Goal: Find specific page/section: Find specific page/section

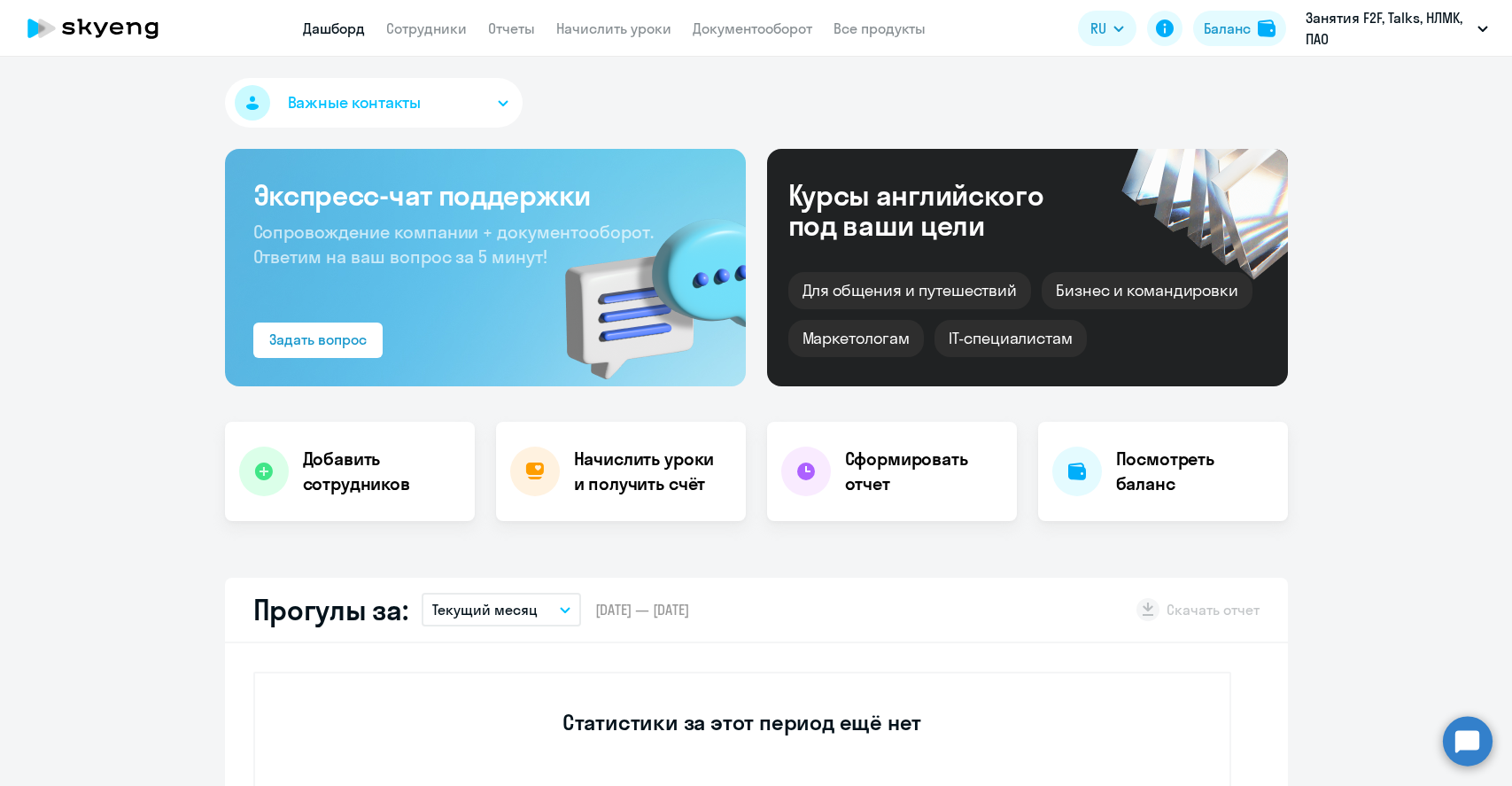
select select "30"
click at [422, 28] on link "Сотрудники" at bounding box center [427, 28] width 81 height 17
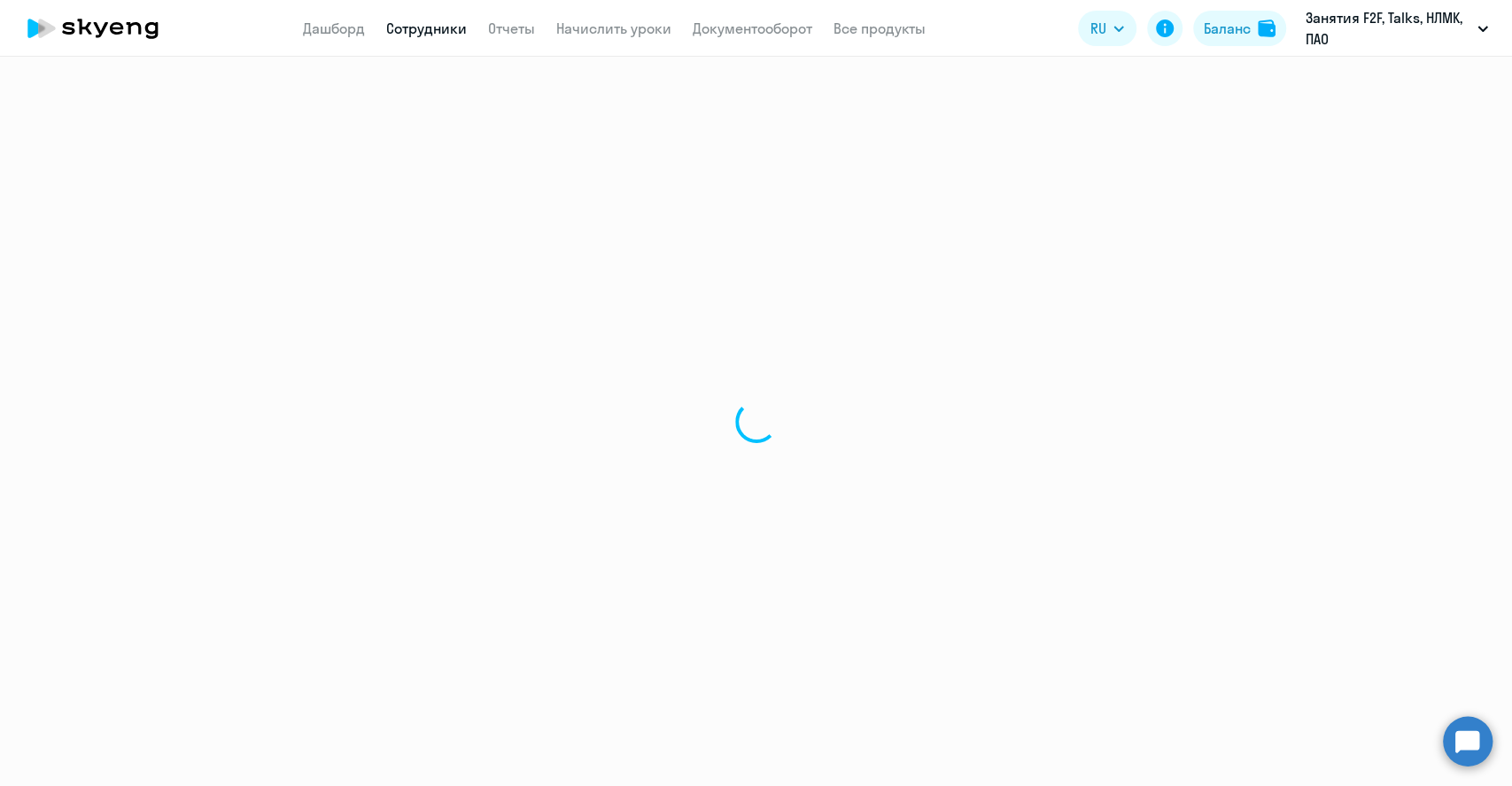
select select "30"
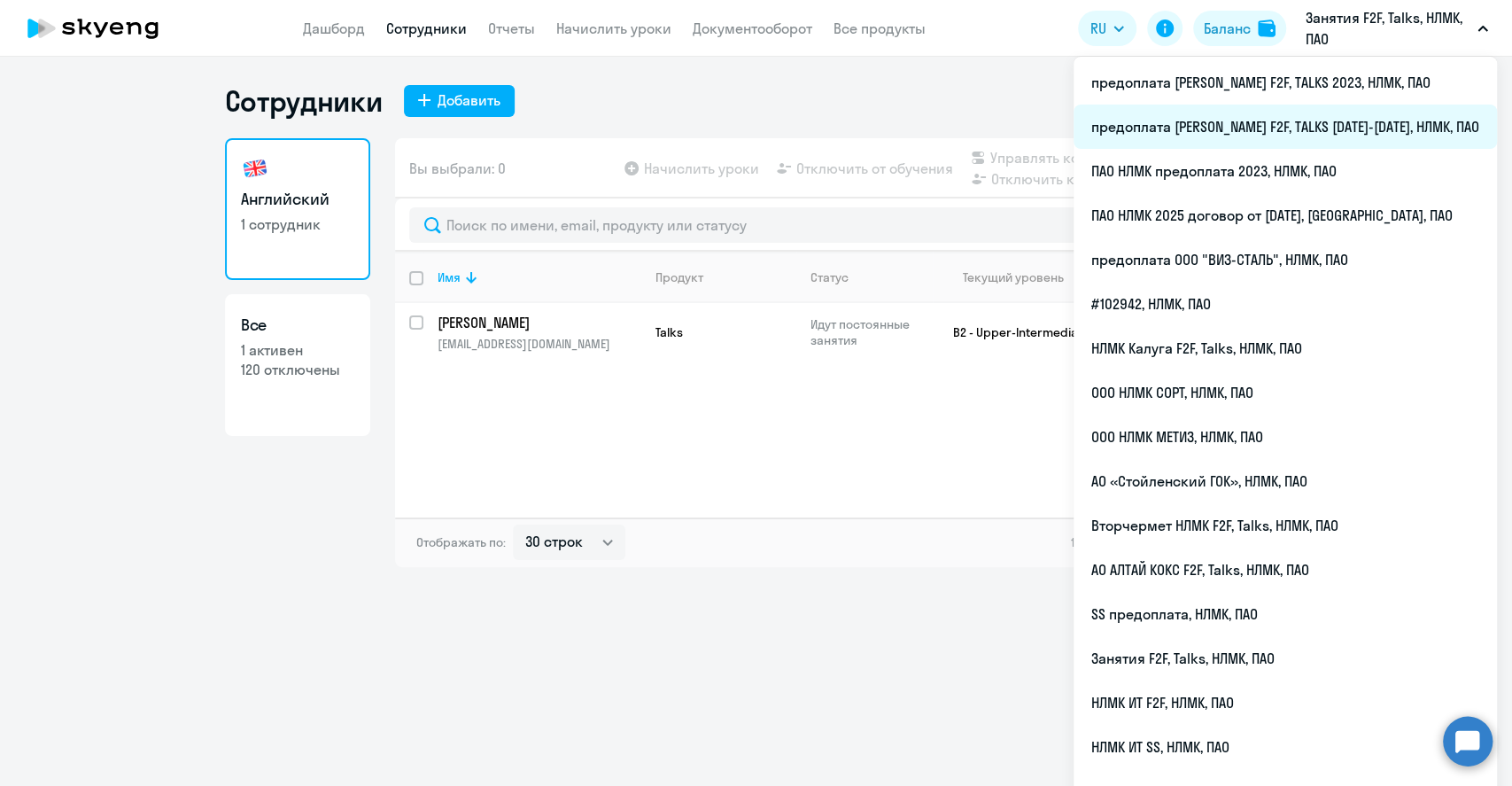
click at [1330, 129] on li "предоплата [PERSON_NAME] F2F, TALKS [DATE]-[DATE], НЛМК, ПАО" at bounding box center [1286, 127] width 424 height 45
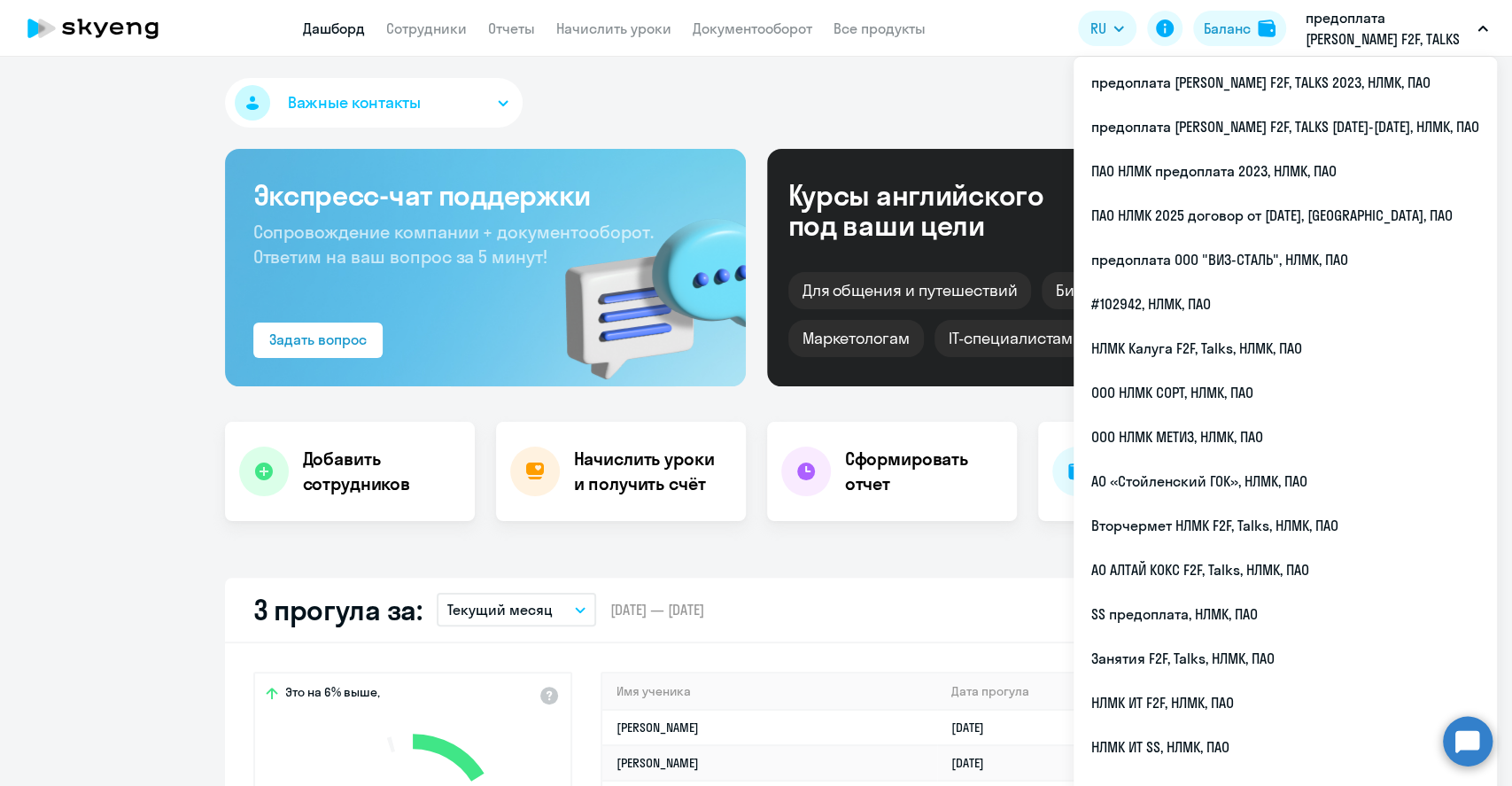
click at [1376, 40] on p "предоплата [PERSON_NAME] F2F, TALKS [DATE]-[DATE], НЛМК, ПАО" at bounding box center [1389, 28] width 165 height 43
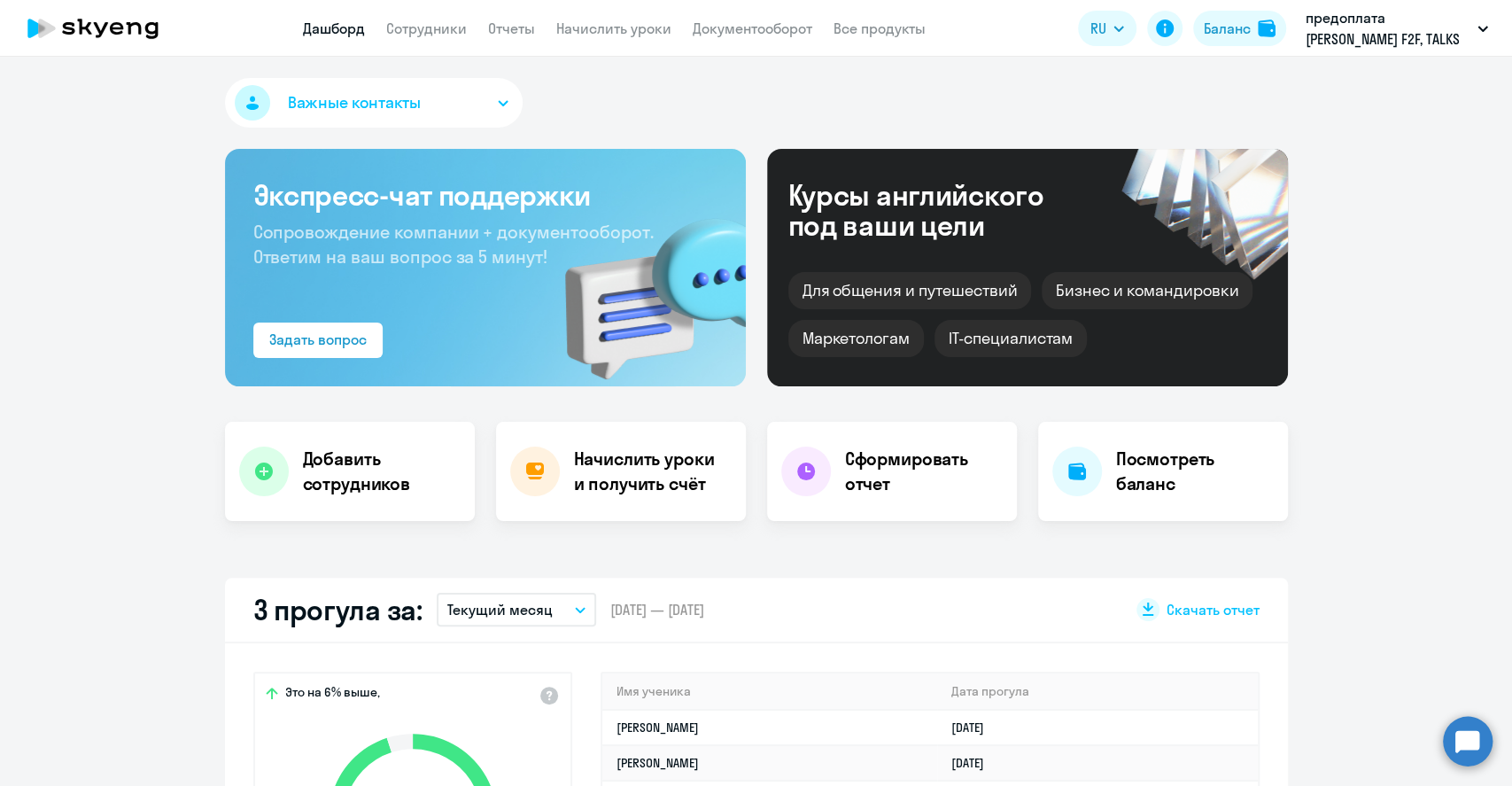
click at [1377, 39] on p "предоплата [PERSON_NAME] F2F, TALKS [DATE]-[DATE], НЛМК, ПАО" at bounding box center [1389, 28] width 165 height 43
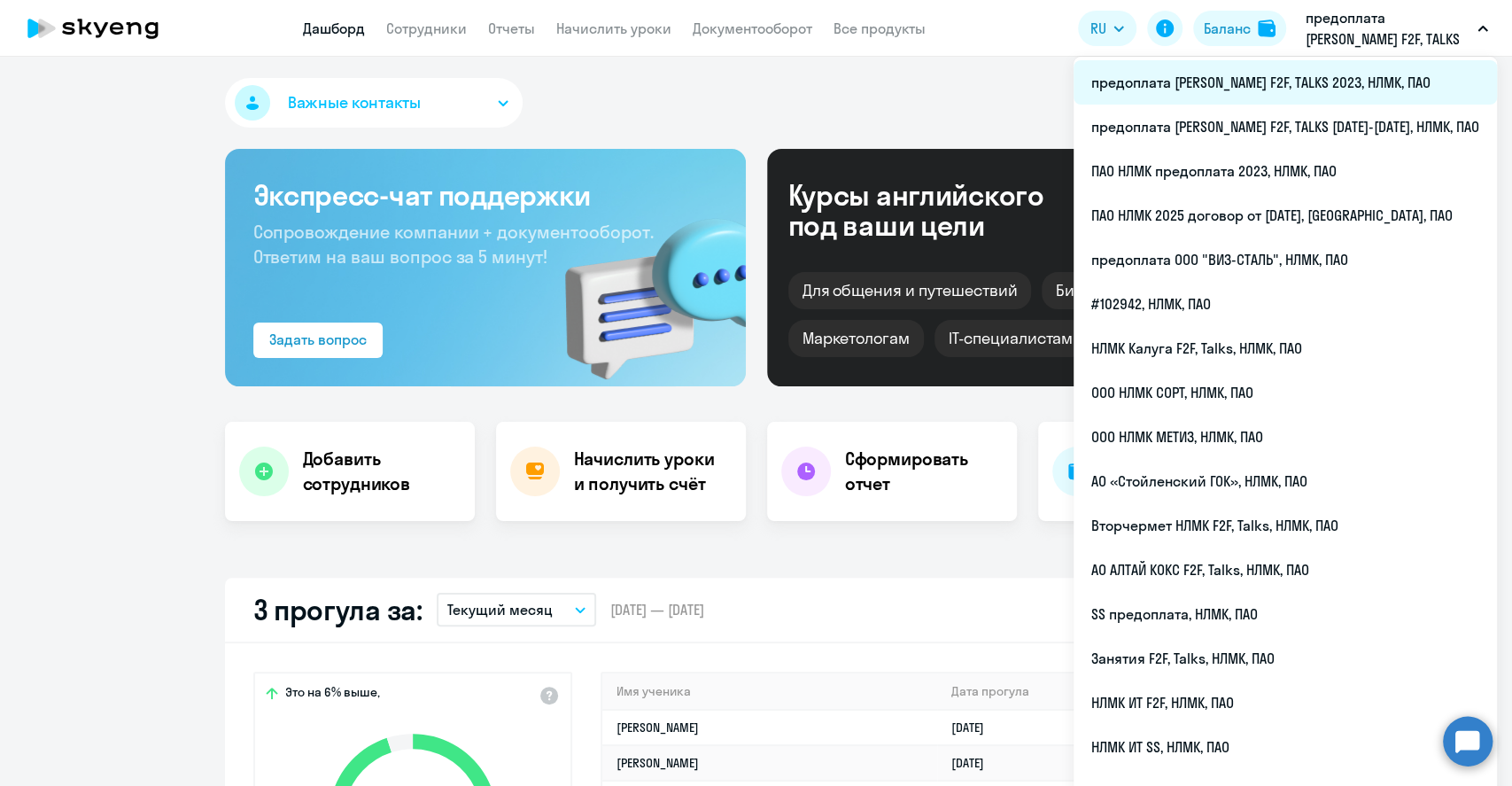
click at [1384, 84] on li "предоплата [PERSON_NAME] F2F, TALKS 2023, НЛМК, ПАО" at bounding box center [1286, 83] width 424 height 45
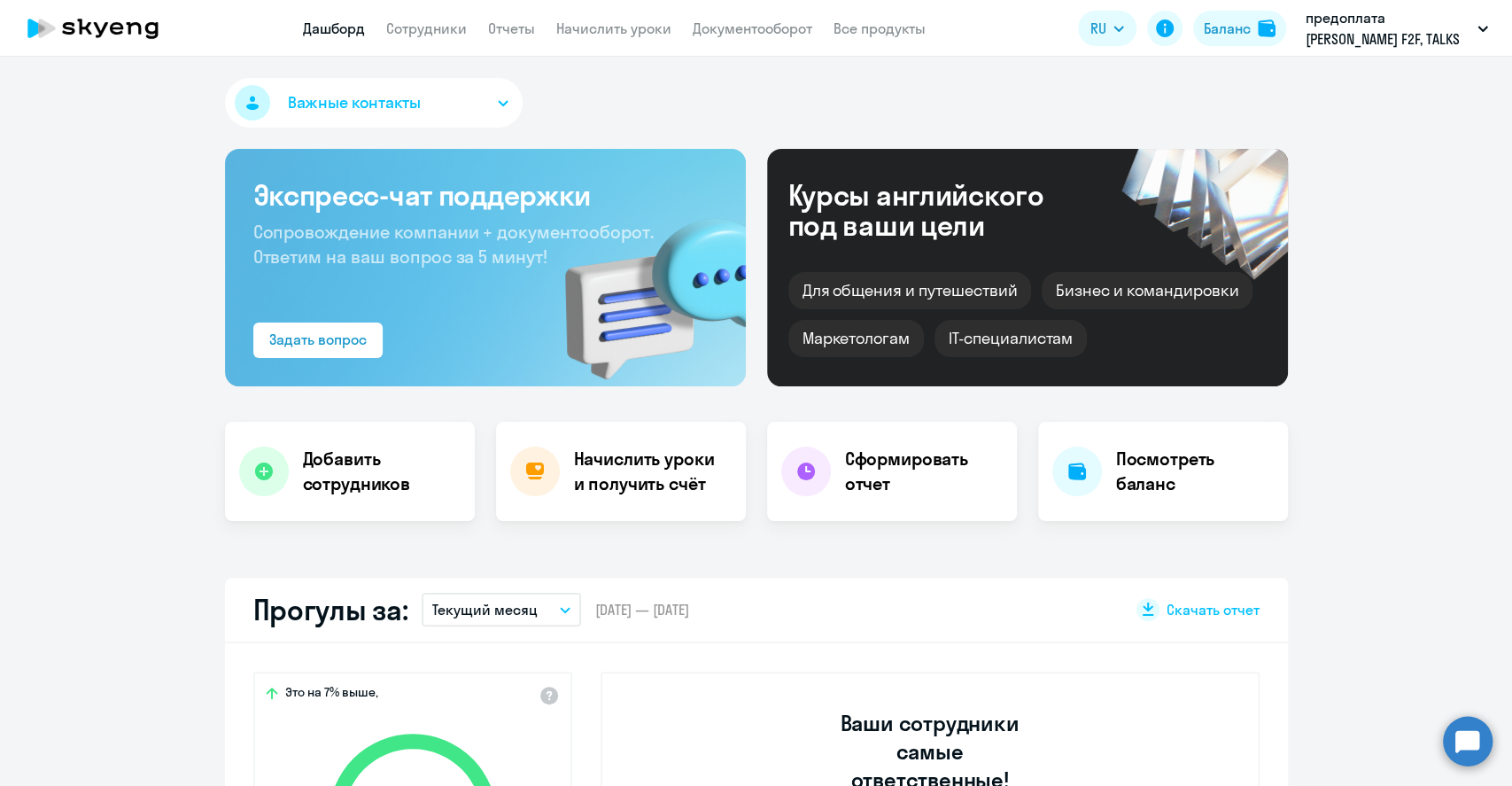
select select "30"
click at [424, 28] on link "Сотрудники" at bounding box center [427, 28] width 81 height 17
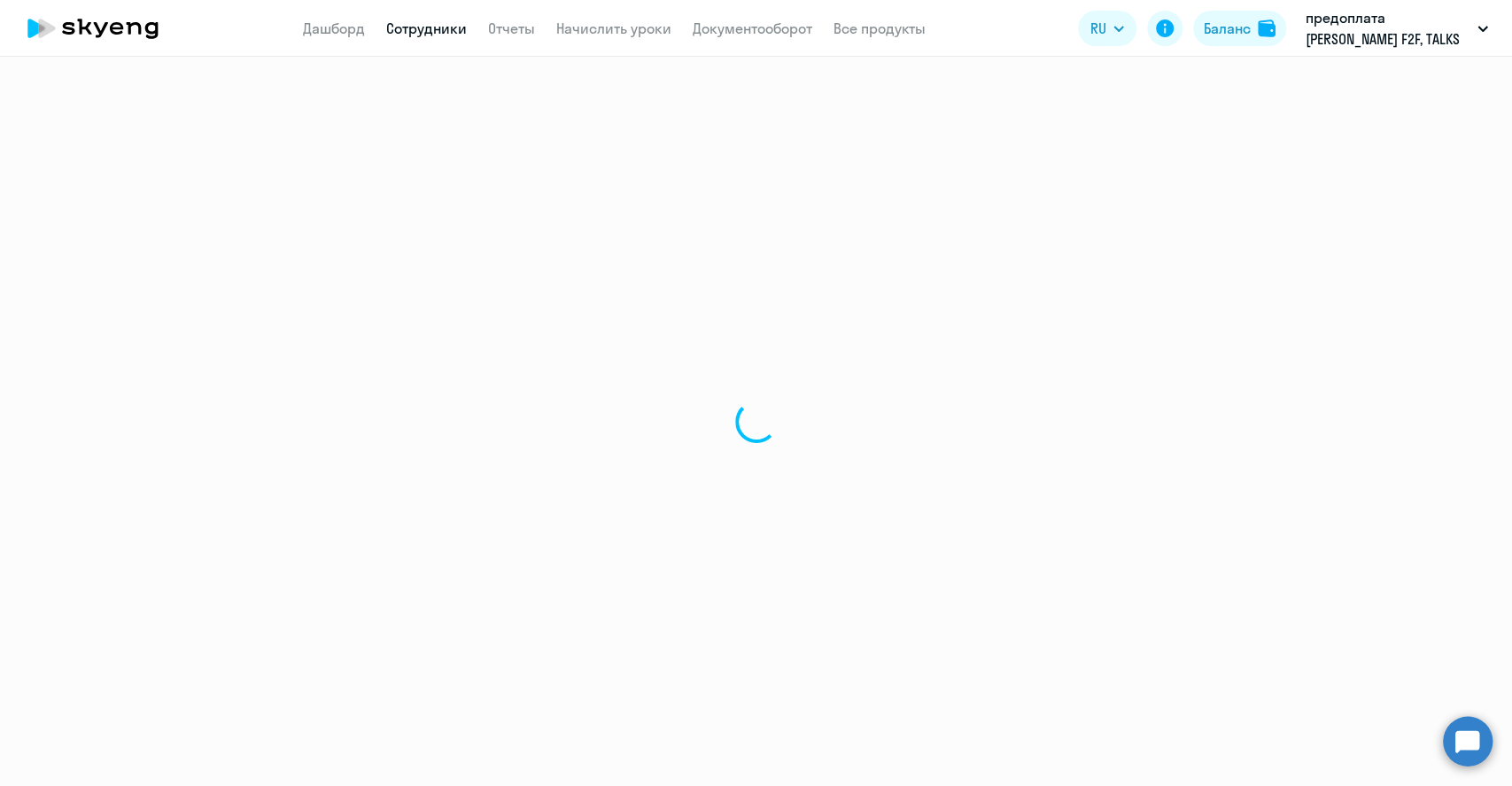
select select "30"
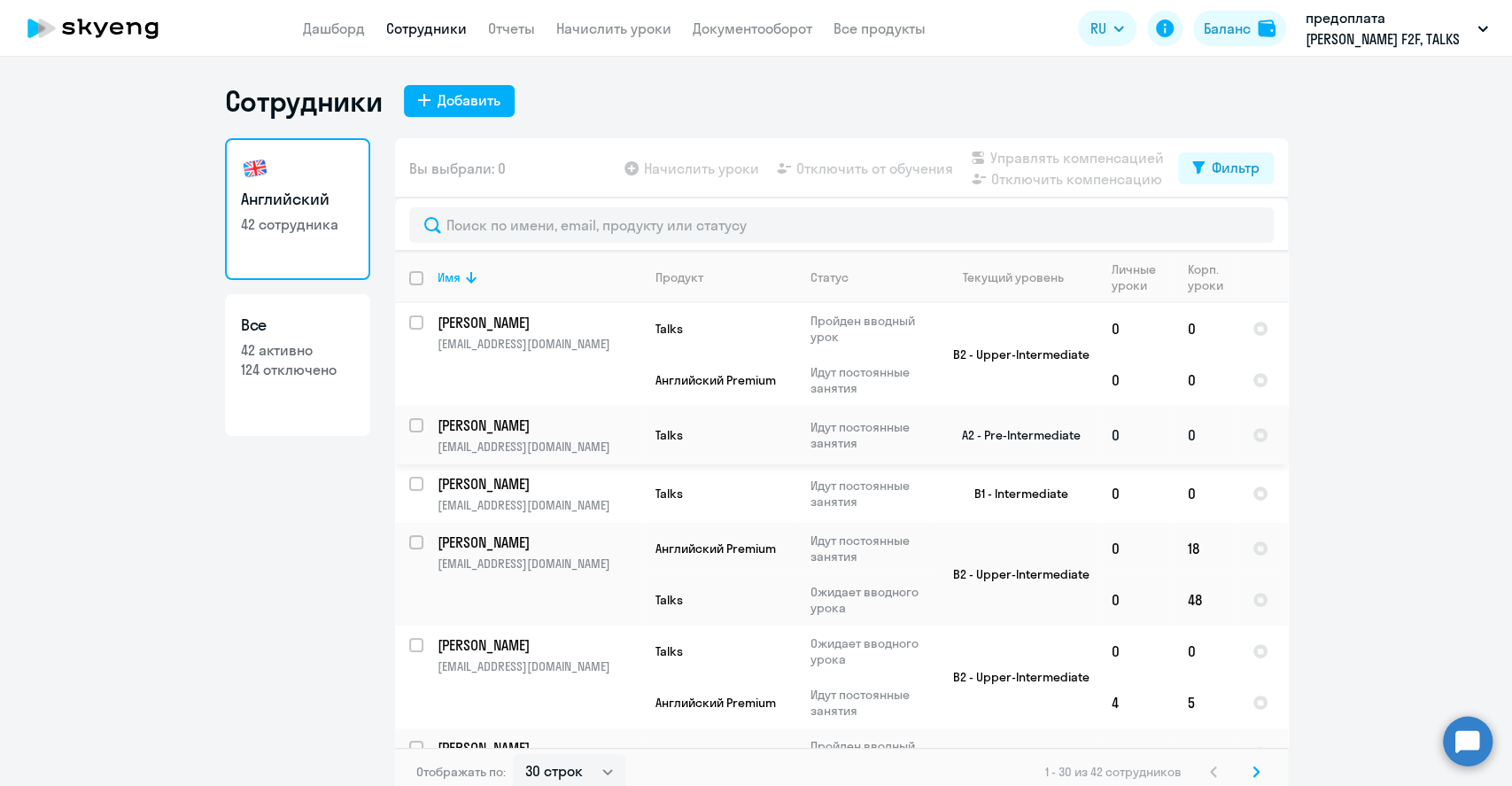
click at [409, 424] on input "select row 10174676" at bounding box center [427, 435] width 35 height 35
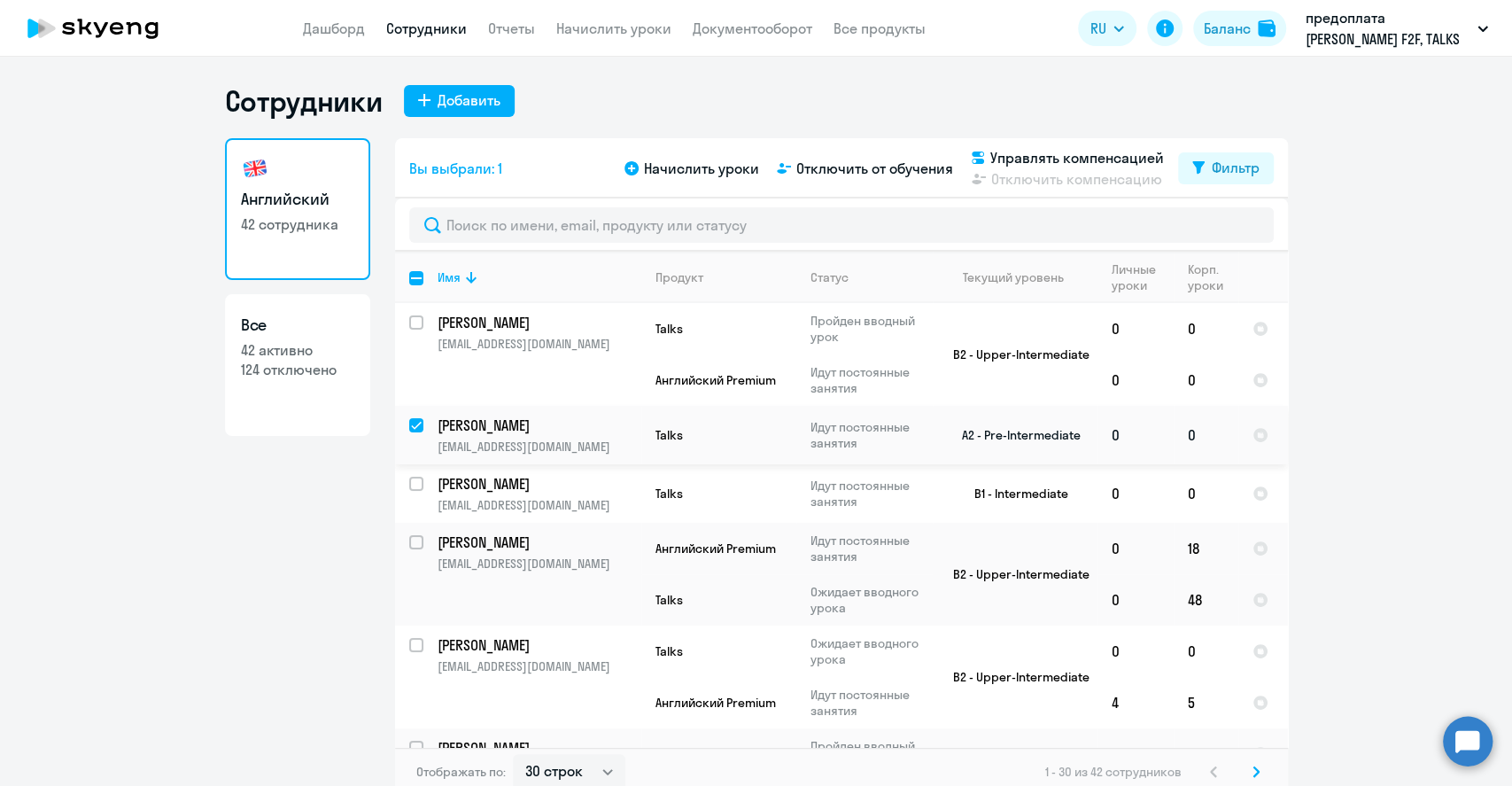
click at [409, 427] on input "deselect row 10174676" at bounding box center [427, 435] width 35 height 35
checkbox input "false"
